Goal: Complete application form

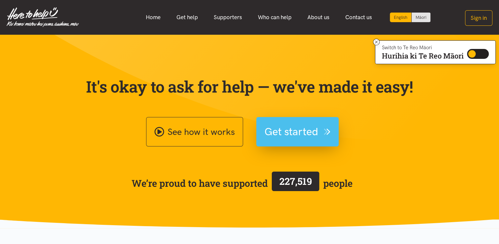
click at [294, 132] on span "Get started" at bounding box center [292, 131] width 54 height 17
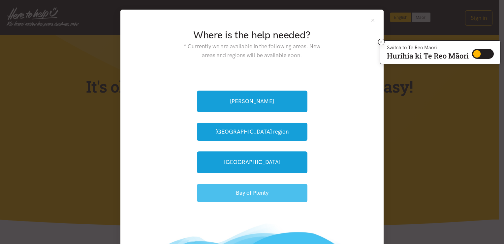
click at [271, 190] on button "Bay of Plenty" at bounding box center [252, 193] width 111 height 18
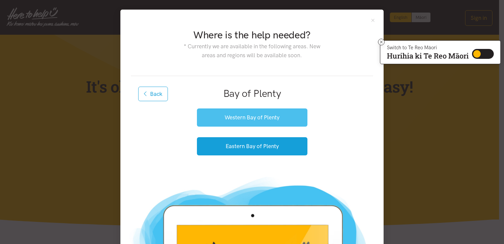
click at [251, 119] on button "Western Bay of Plenty" at bounding box center [252, 117] width 111 height 18
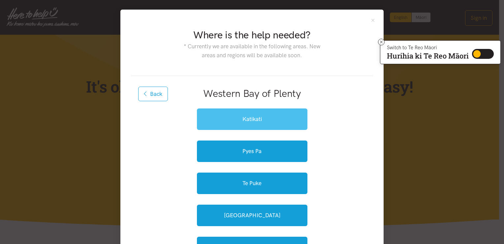
click at [251, 119] on link "Katikati" at bounding box center [252, 118] width 111 height 21
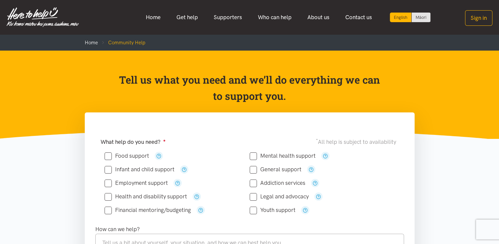
scroll to position [33, 0]
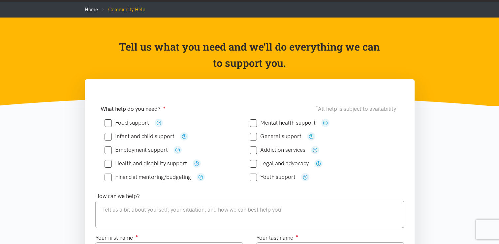
click at [106, 125] on input "Food support" at bounding box center [127, 123] width 45 height 6
checkbox input "true"
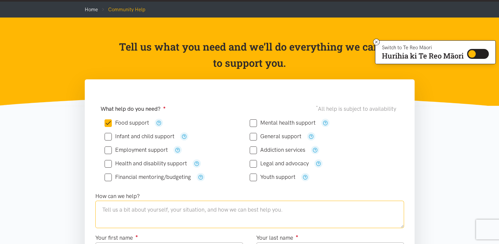
click at [109, 210] on textarea at bounding box center [249, 213] width 309 height 27
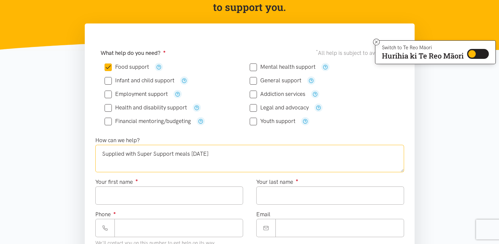
scroll to position [99, 0]
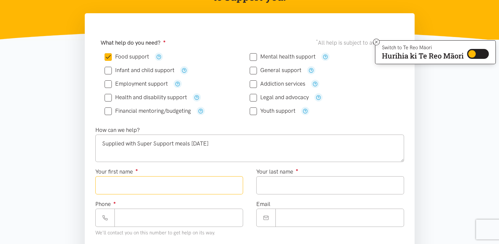
click at [155, 189] on input "Your first name ●" at bounding box center [169, 185] width 148 height 18
click at [231, 155] on textarea "Supplied with Super Support meals [DATE]" at bounding box center [249, 147] width 309 height 27
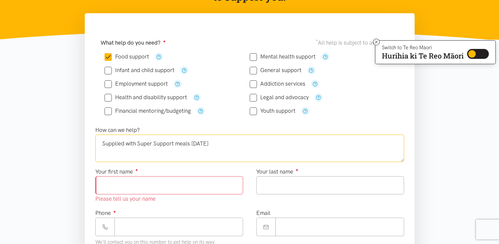
click at [102, 142] on textarea "Supplied with Super Support meals [DATE]" at bounding box center [249, 147] width 309 height 27
click at [123, 143] on textarea "Katikati community Centre Supplied with Super Support meals [DATE]" at bounding box center [249, 147] width 309 height 27
type textarea "Katikati Community Centre Supplied with Super Support meals [DATE]"
click at [140, 184] on input "Your first name ●" at bounding box center [169, 185] width 148 height 18
type input "******"
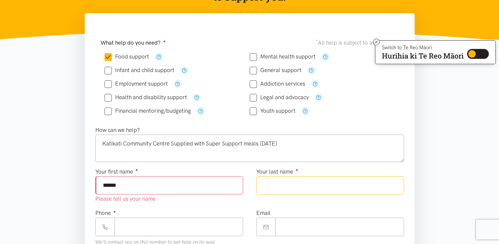
type input "*******"
type input "**********"
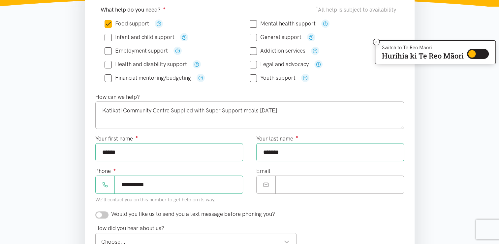
scroll to position [165, 0]
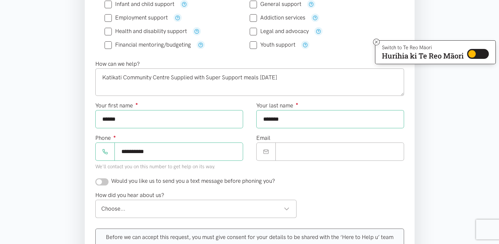
type input "******"
click at [294, 154] on input "Email" at bounding box center [340, 151] width 129 height 18
type input "**********"
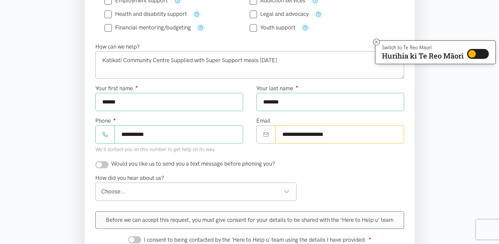
scroll to position [198, 0]
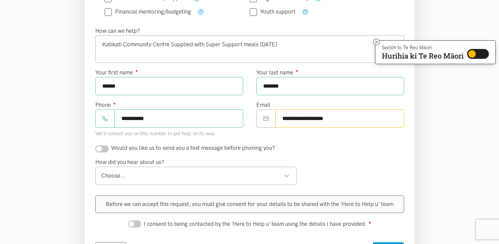
click at [164, 176] on div "Choose..." at bounding box center [195, 175] width 189 height 9
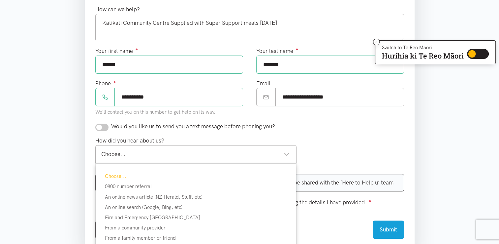
scroll to position [231, 0]
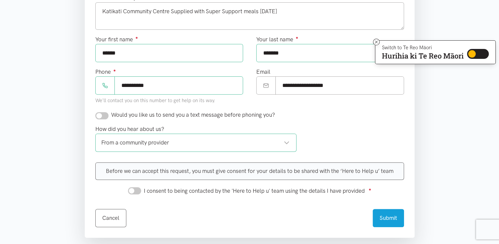
click at [137, 189] on input "I consent to being contacted by the 'Here to Help u' team using the details I h…" at bounding box center [134, 190] width 13 height 7
click at [131, 191] on input "I consent to being contacted by the 'Here to Help u' team using the details I h…" at bounding box center [134, 190] width 13 height 7
click at [132, 190] on input "I consent to being contacted by the 'Here to Help u' team using the details I h…" at bounding box center [134, 190] width 13 height 7
checkbox input "true"
click at [389, 219] on button "Submit" at bounding box center [388, 217] width 31 height 18
